Goal: Manage account settings

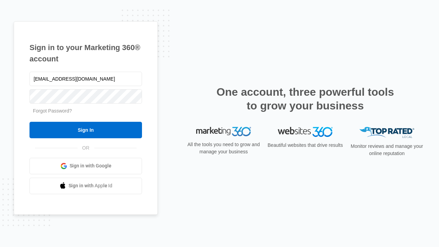
type input "[EMAIL_ADDRESS][DOMAIN_NAME]"
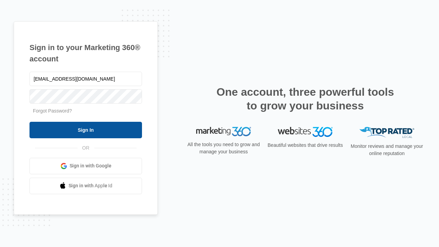
click at [86, 130] on input "Sign In" at bounding box center [85, 130] width 112 height 16
